Goal: Information Seeking & Learning: Check status

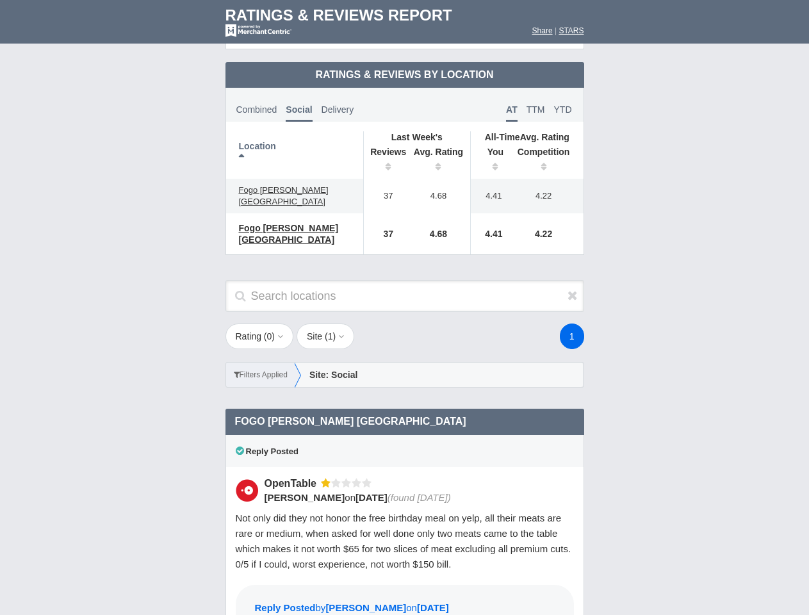
scroll to position [621, 0]
click at [404, 324] on div "1" at bounding box center [485, 337] width 224 height 26
click at [295, 144] on th "Location" at bounding box center [295, 154] width 138 height 47
click at [385, 150] on th "Reviews" at bounding box center [385, 161] width 44 height 36
click at [439, 150] on th "Avg. Rating" at bounding box center [439, 161] width 64 height 36
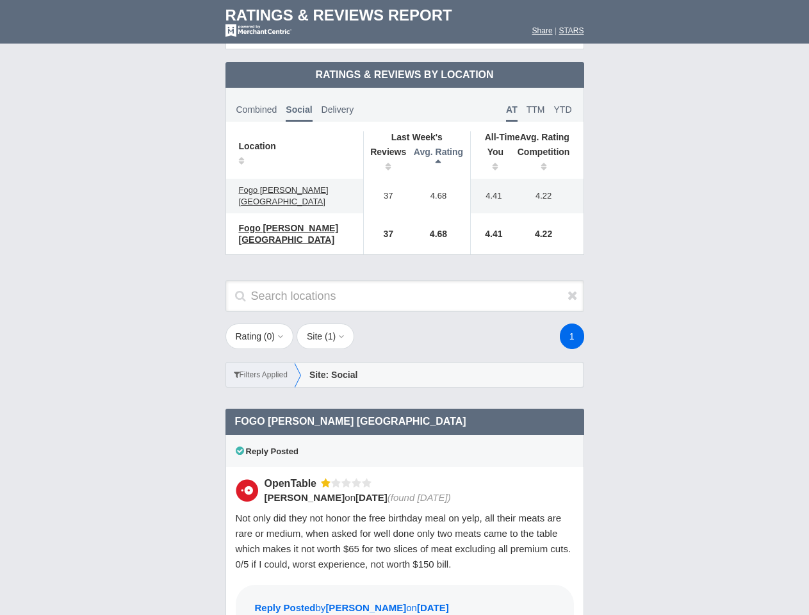
click at [491, 150] on th "You" at bounding box center [491, 161] width 40 height 36
click at [547, 150] on th "Competition" at bounding box center [547, 161] width 73 height 36
click at [405, 435] on div "Reply Posted" at bounding box center [405, 451] width 359 height 32
click at [573, 289] on icon at bounding box center [573, 295] width 10 height 13
click at [261, 324] on button "Rating ( 0 )" at bounding box center [260, 337] width 69 height 26
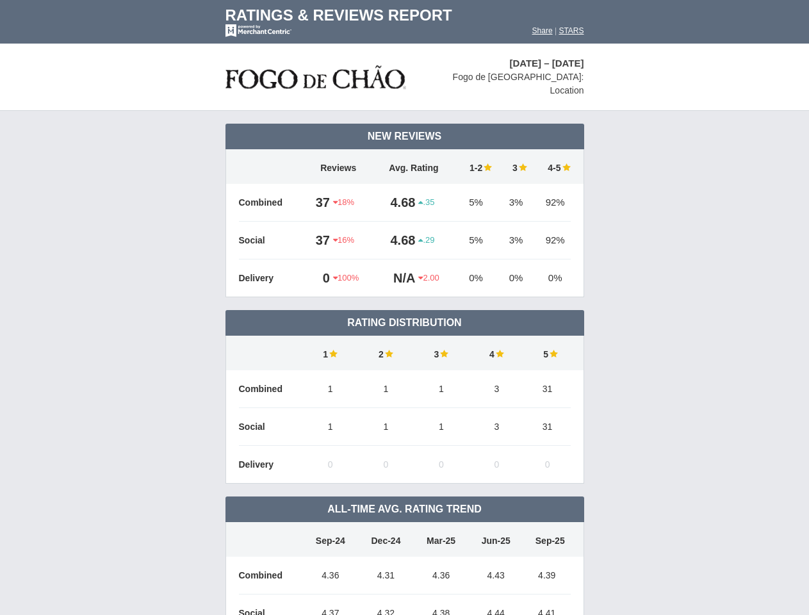
click at [404, 310] on td "Rating Distribution" at bounding box center [405, 323] width 359 height 26
